Goal: Transaction & Acquisition: Download file/media

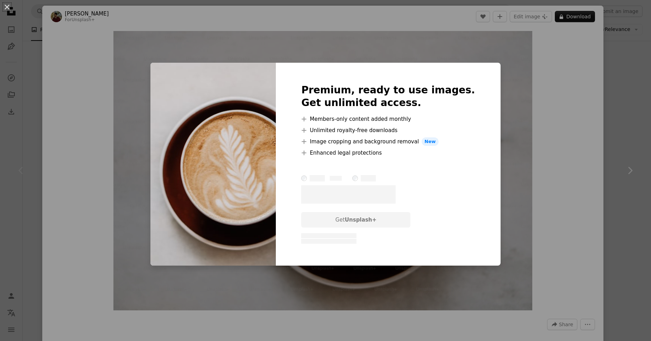
scroll to position [216, 0]
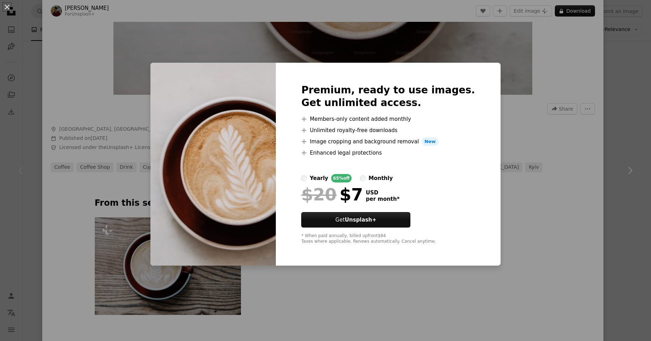
click at [558, 57] on div "An X shape Premium, ready to use images. Get unlimited access. A plus sign Memb…" at bounding box center [325, 170] width 651 height 341
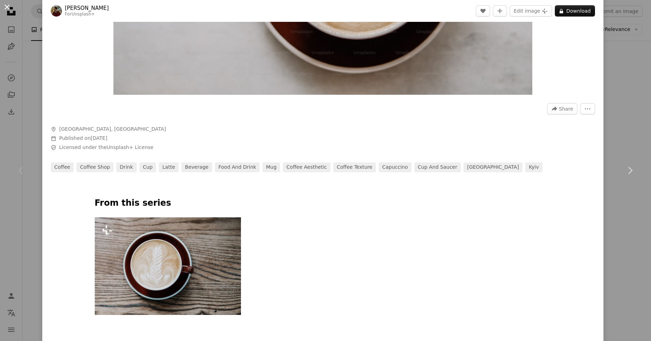
click at [10, 9] on button "An X shape" at bounding box center [7, 7] width 8 height 8
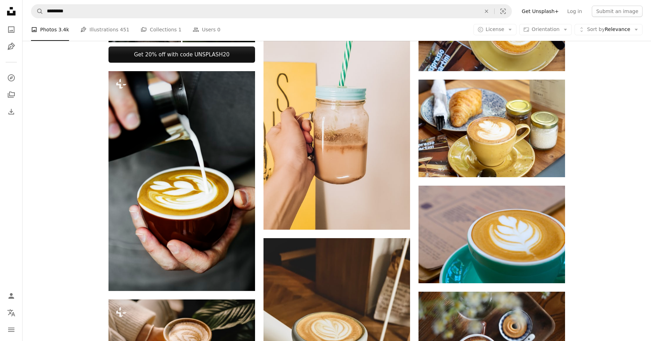
scroll to position [562, 0]
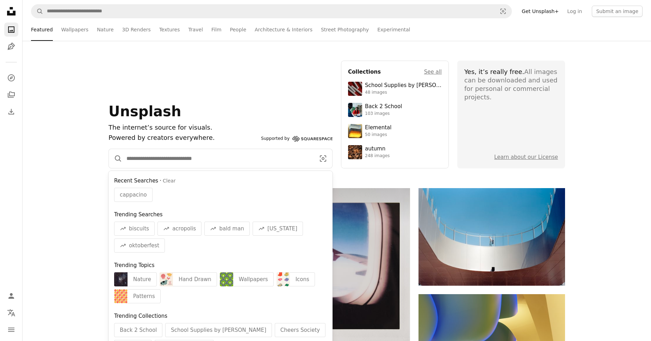
click at [229, 158] on input "Find visuals sitewide" at bounding box center [218, 158] width 192 height 19
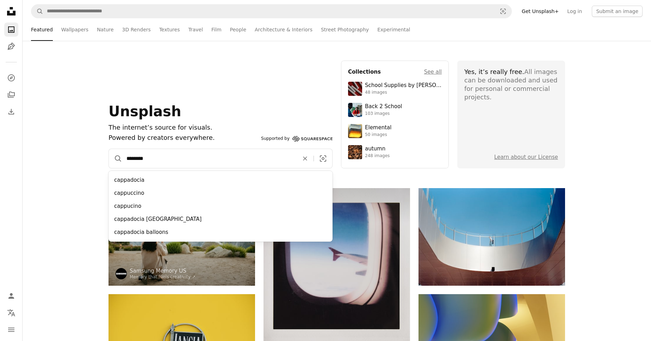
type input "*********"
click button "A magnifying glass" at bounding box center [115, 158] width 13 height 19
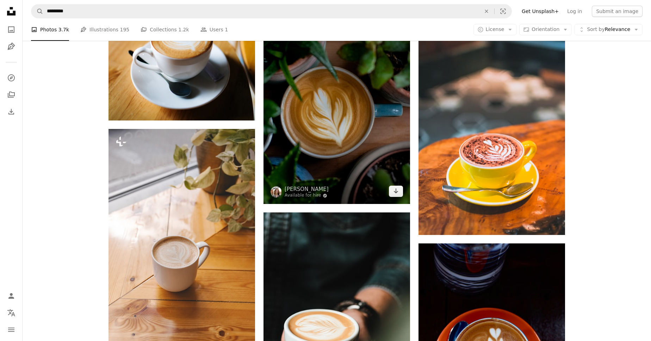
scroll to position [723, 0]
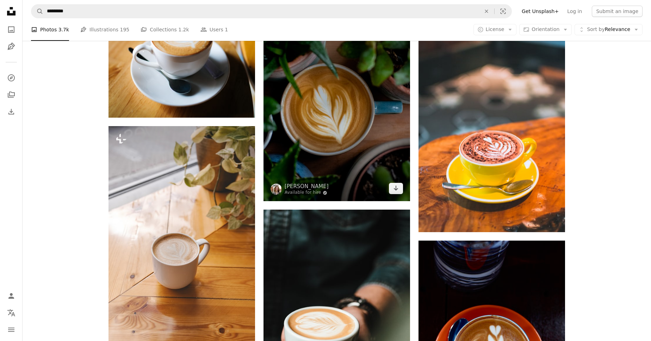
click at [334, 102] on img at bounding box center [336, 103] width 146 height 195
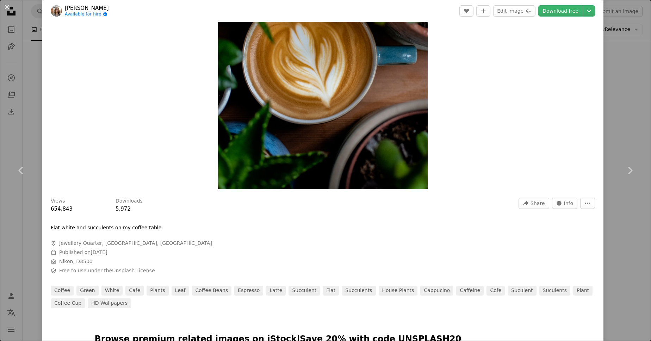
scroll to position [144, 0]
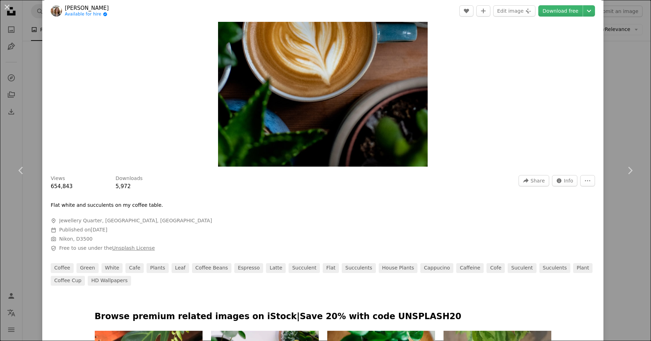
click at [112, 249] on link "Unsplash License" at bounding box center [133, 248] width 43 height 6
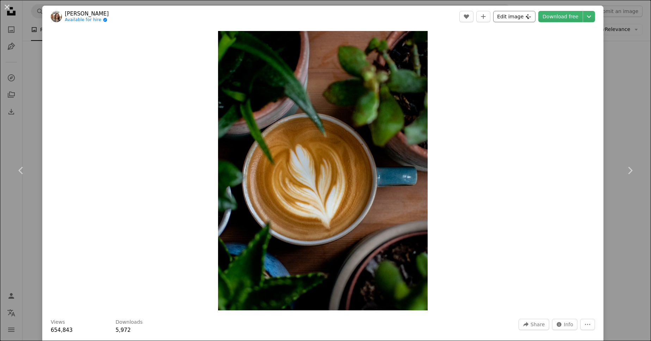
click at [531, 16] on button "Edit image Plus sign for Unsplash+" at bounding box center [514, 16] width 42 height 11
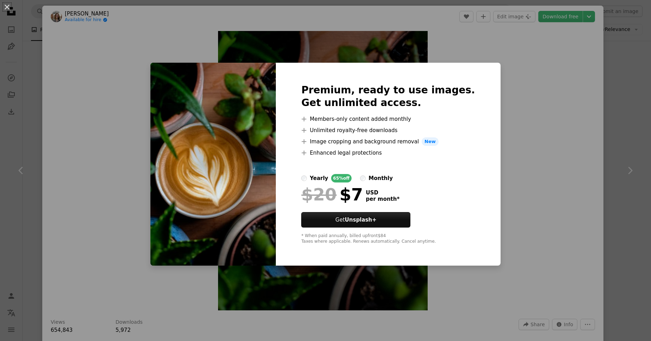
click at [524, 98] on div "An X shape Premium, ready to use images. Get unlimited access. A plus sign Memb…" at bounding box center [325, 170] width 651 height 341
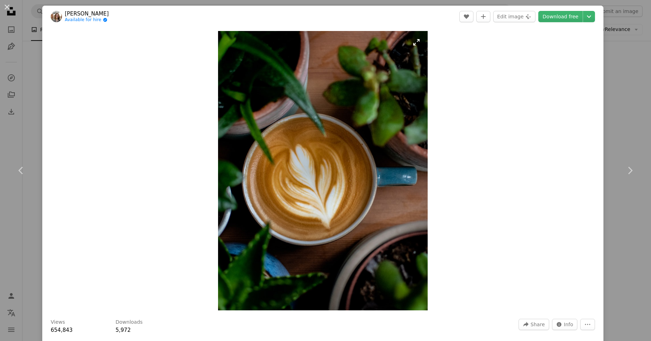
drag, startPoint x: 542, startPoint y: 158, endPoint x: 346, endPoint y: 88, distance: 208.1
click at [346, 88] on div "Zoom in" at bounding box center [322, 170] width 561 height 286
click at [8, 7] on button "An X shape" at bounding box center [7, 7] width 8 height 8
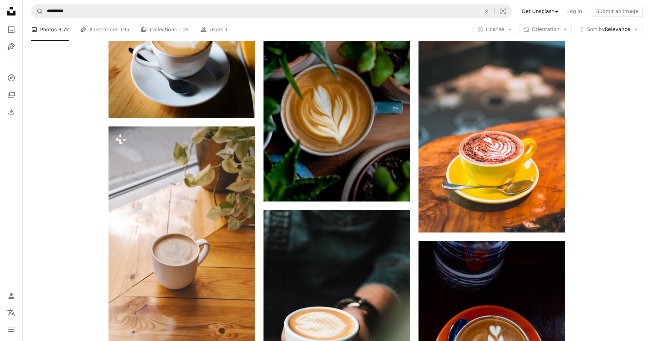
scroll to position [723, 0]
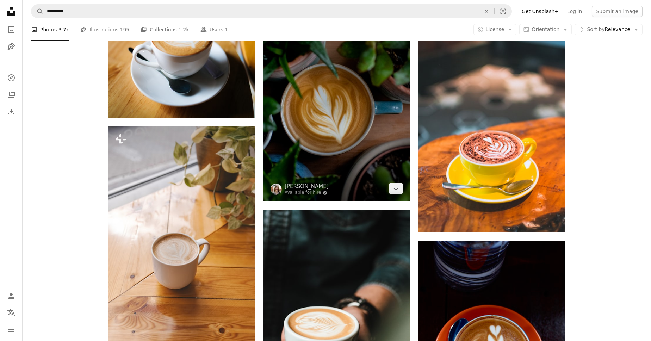
click at [342, 113] on img at bounding box center [336, 103] width 146 height 195
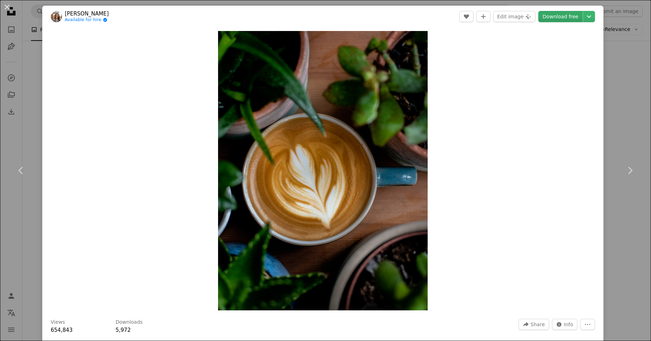
click at [574, 15] on link "Download free" at bounding box center [560, 16] width 44 height 11
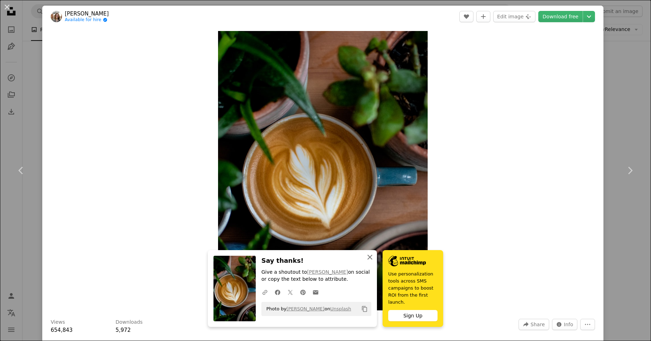
click at [369, 261] on icon "An X shape" at bounding box center [370, 257] width 8 height 8
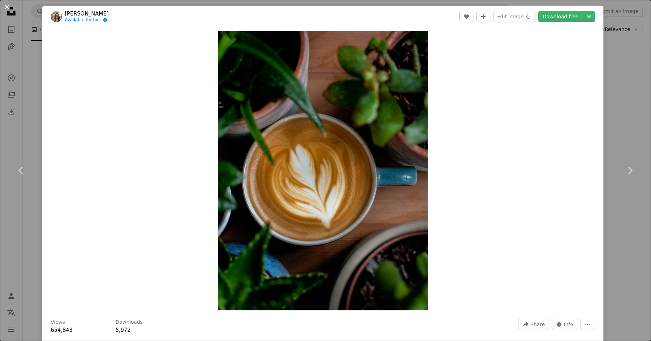
click at [179, 35] on div "Zoom in" at bounding box center [322, 170] width 561 height 286
click at [626, 144] on link "Chevron right" at bounding box center [630, 171] width 42 height 68
